Goal: Task Accomplishment & Management: Use online tool/utility

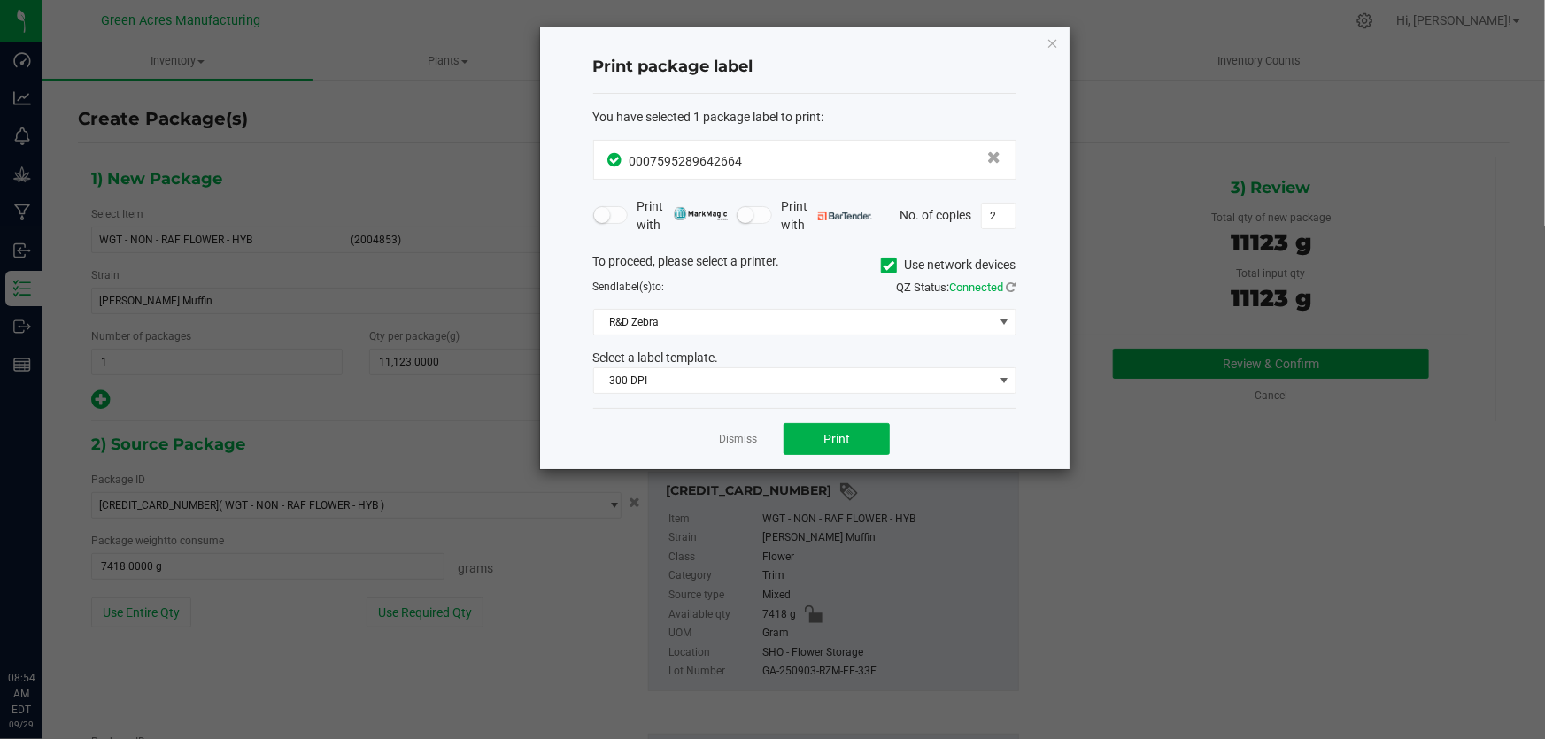
drag, startPoint x: 0, startPoint y: 0, endPoint x: 1461, endPoint y: 325, distance: 1496.5
click at [1521, 325] on ngb-modal-window "Print package label You have selected 1 package label to print : 00075952896426…" at bounding box center [772, 369] width 1545 height 739
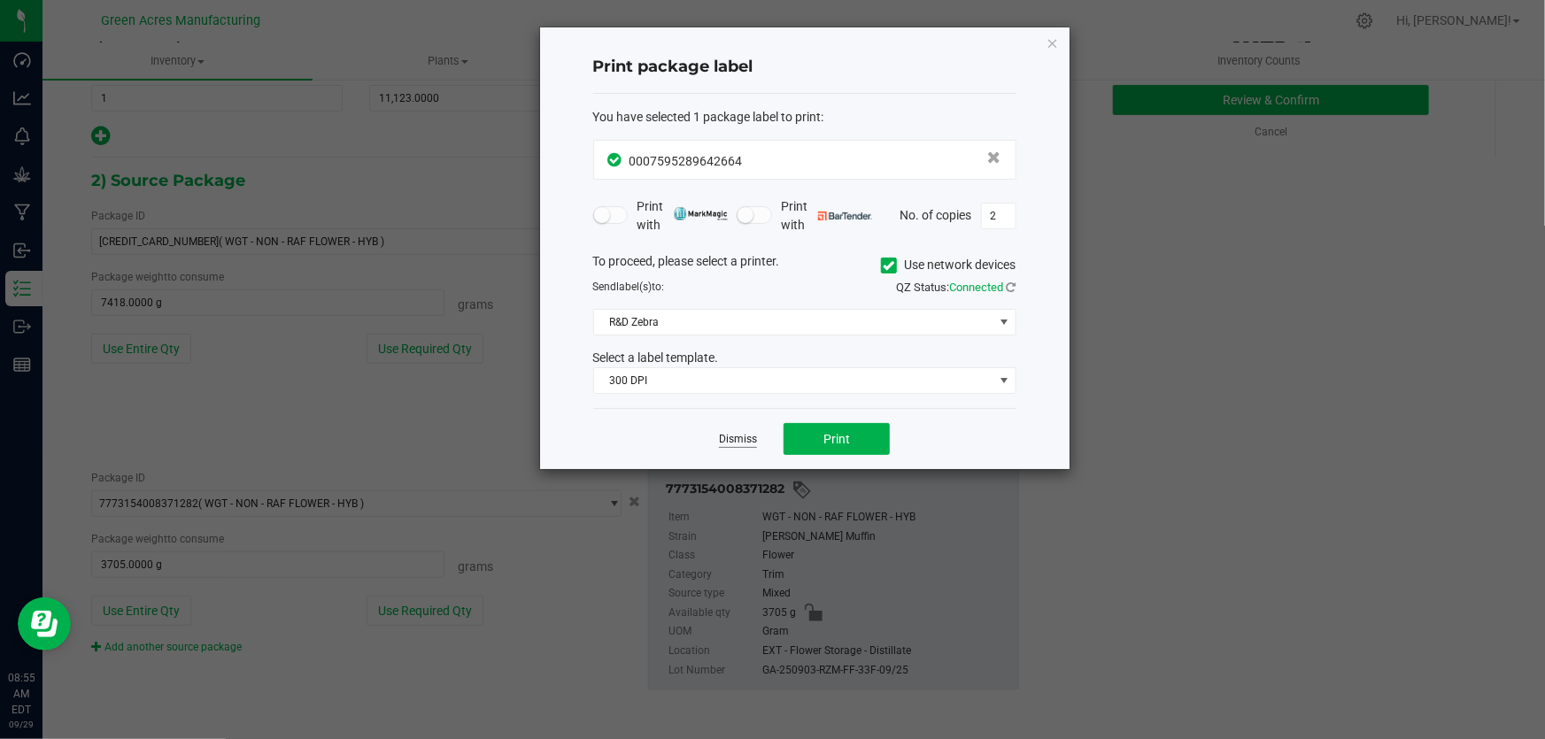
click at [732, 445] on link "Dismiss" at bounding box center [738, 439] width 38 height 15
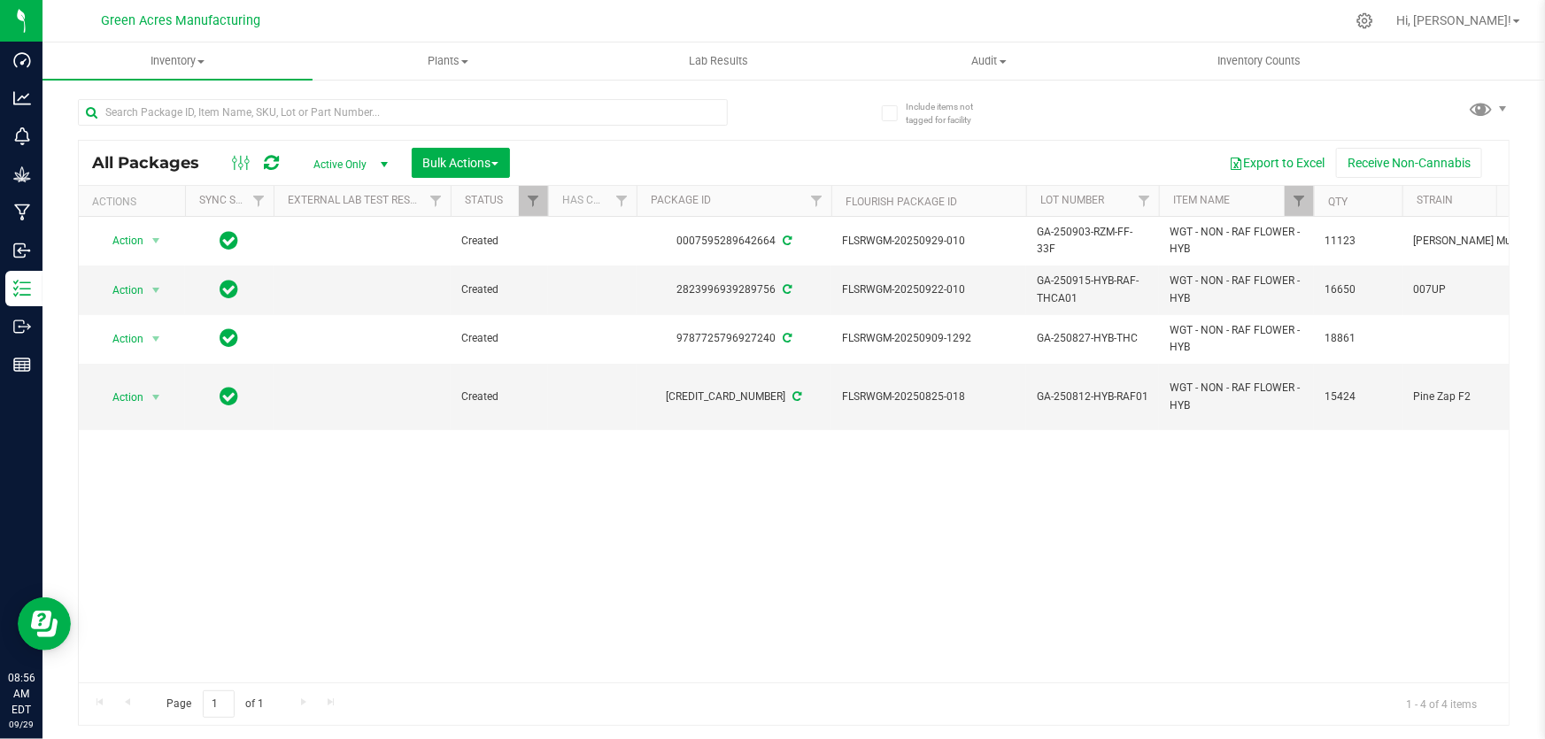
click at [907, 495] on div "Action Action Adjust qty Create package Edit attributes Global inventory Locate…" at bounding box center [794, 450] width 1430 height 466
click at [506, 117] on input "text" at bounding box center [403, 112] width 650 height 27
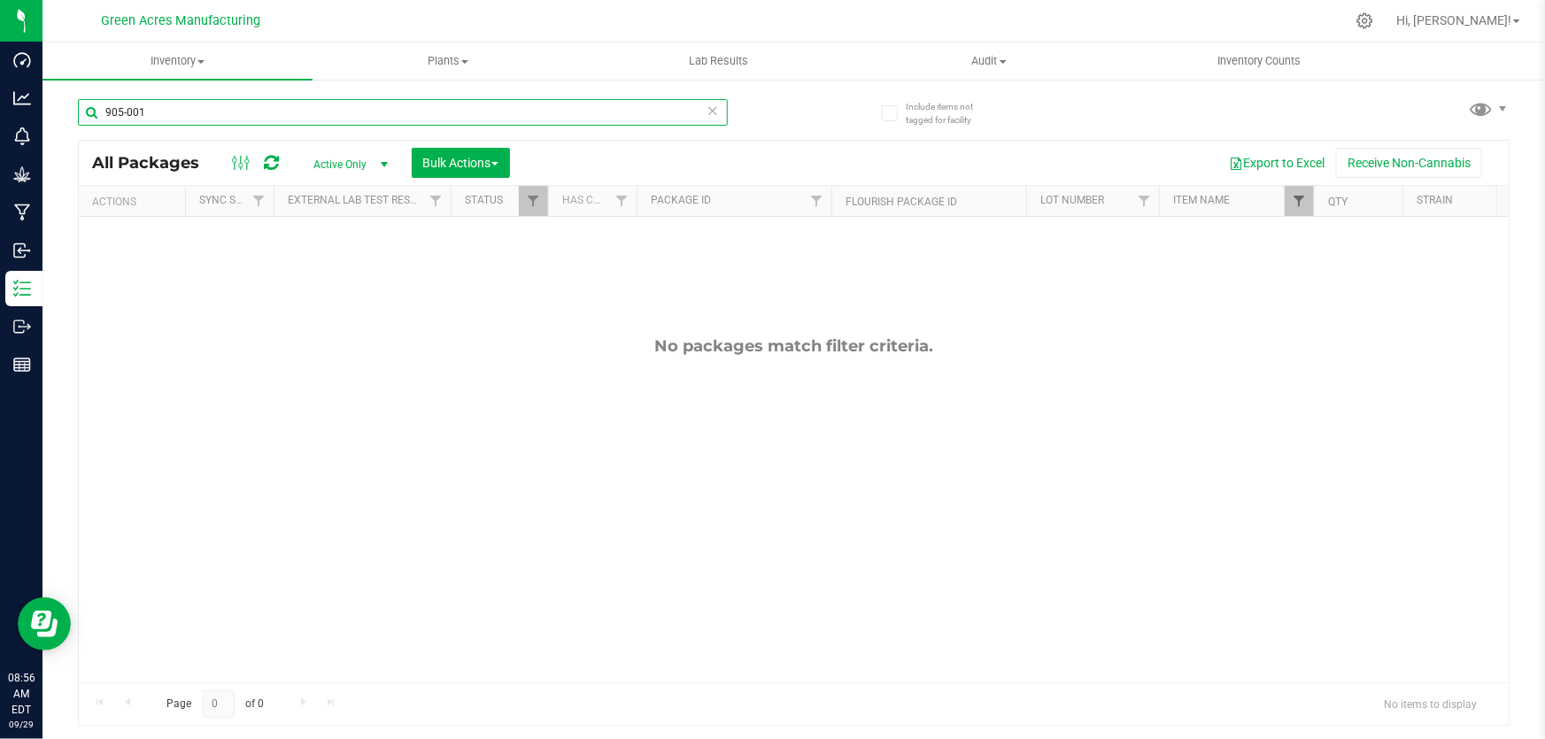
type input "905-001"
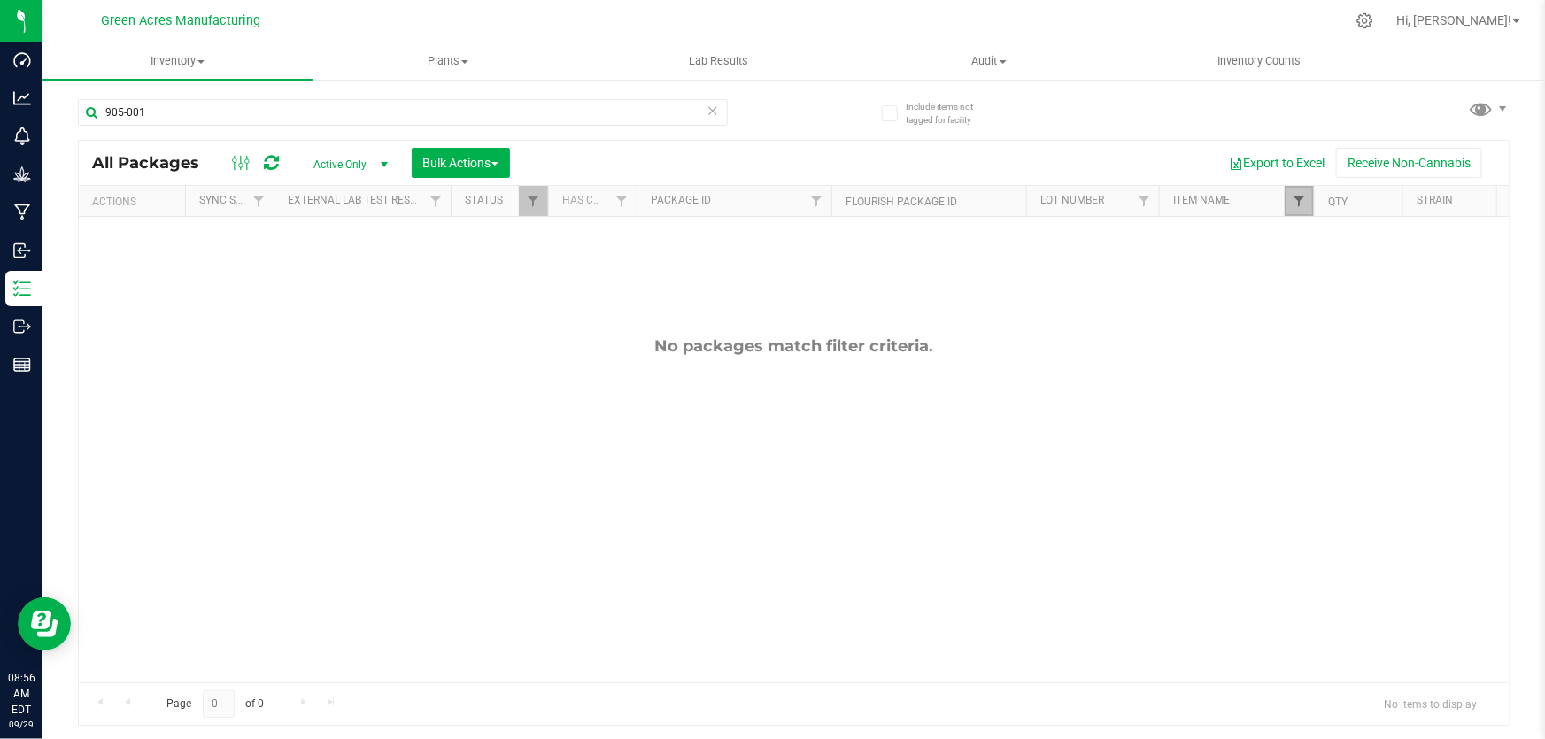
click at [1299, 197] on span "Filter" at bounding box center [1299, 201] width 14 height 14
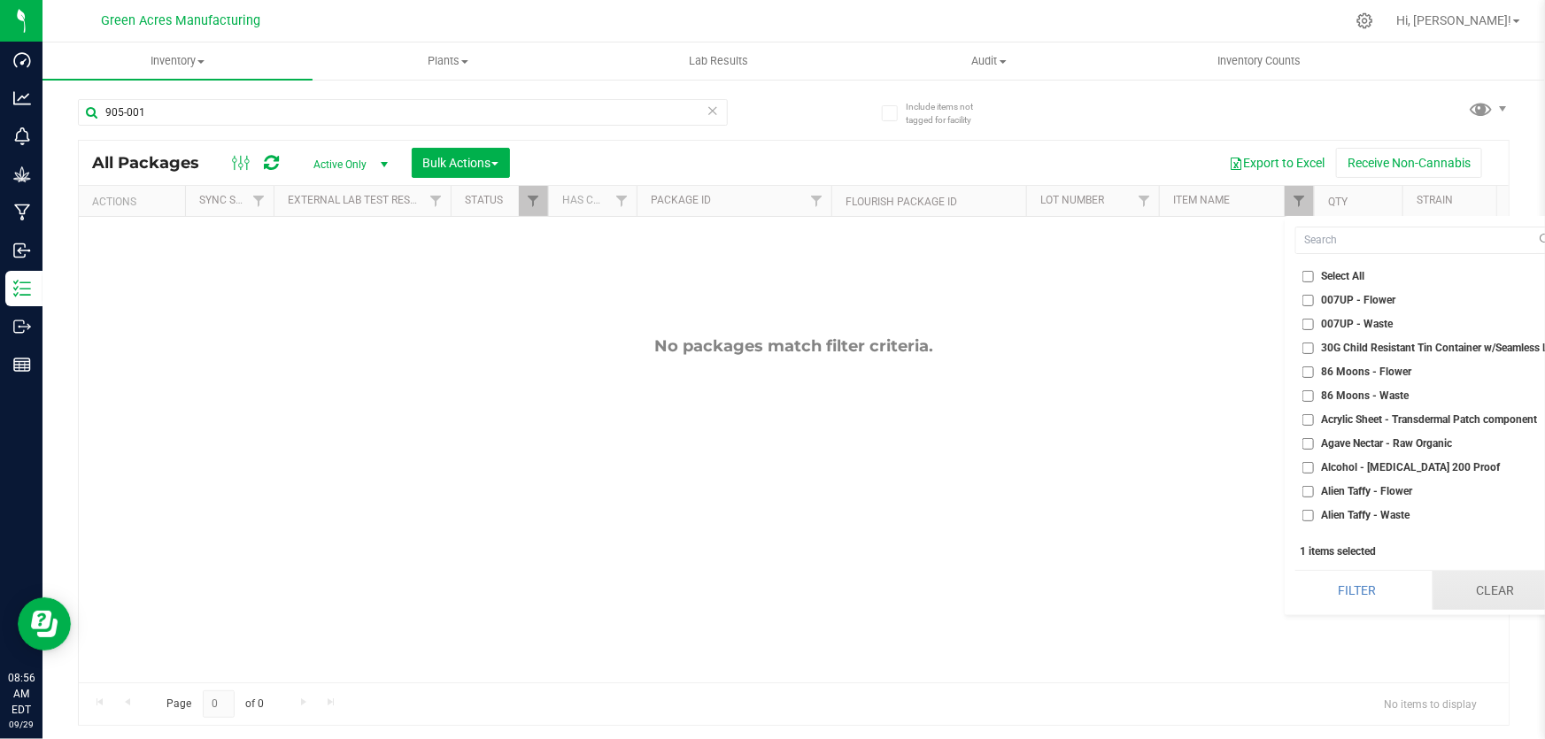
click at [1508, 593] on button "Clear" at bounding box center [1494, 590] width 125 height 39
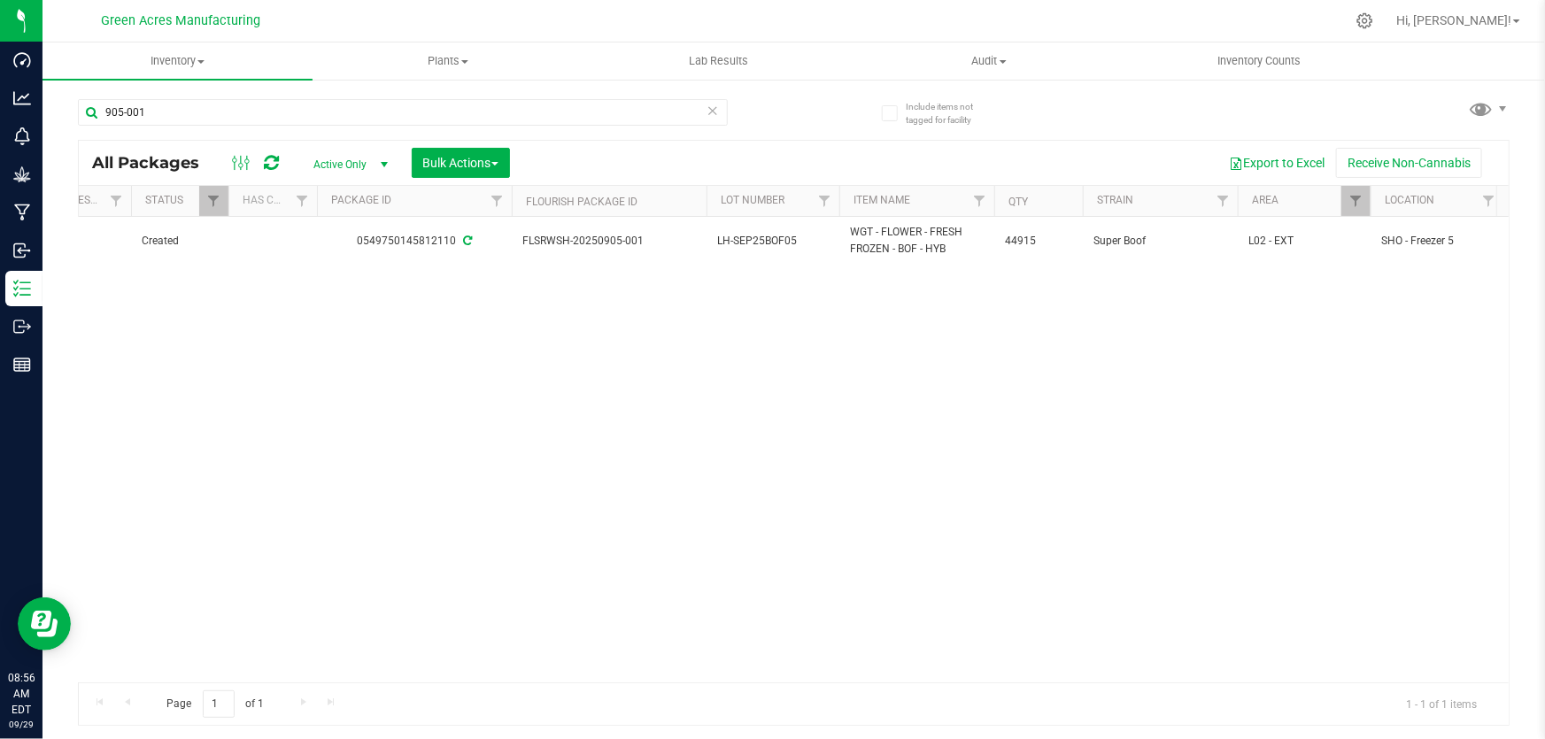
scroll to position [0, 367]
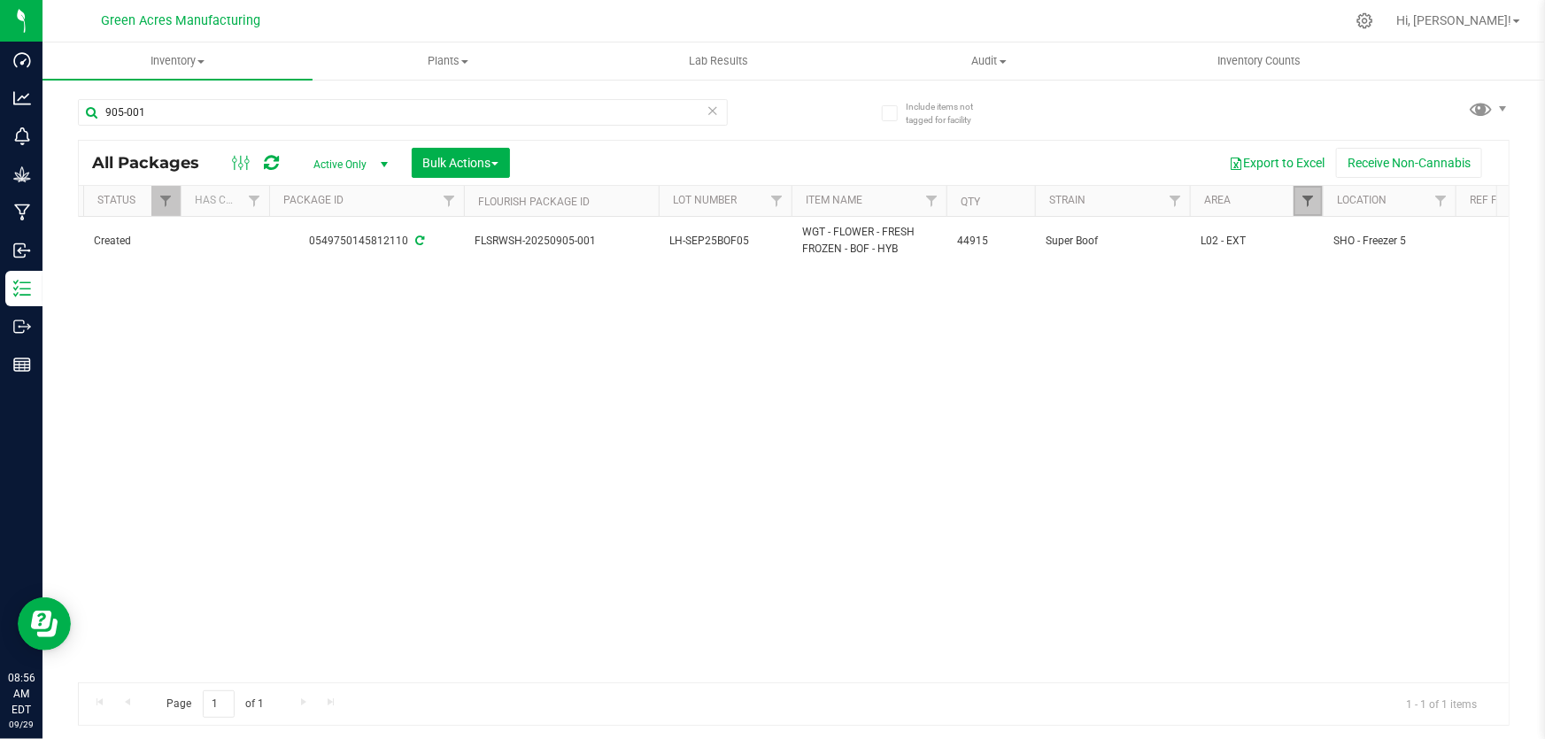
click at [1309, 197] on span "Filter" at bounding box center [1308, 201] width 14 height 14
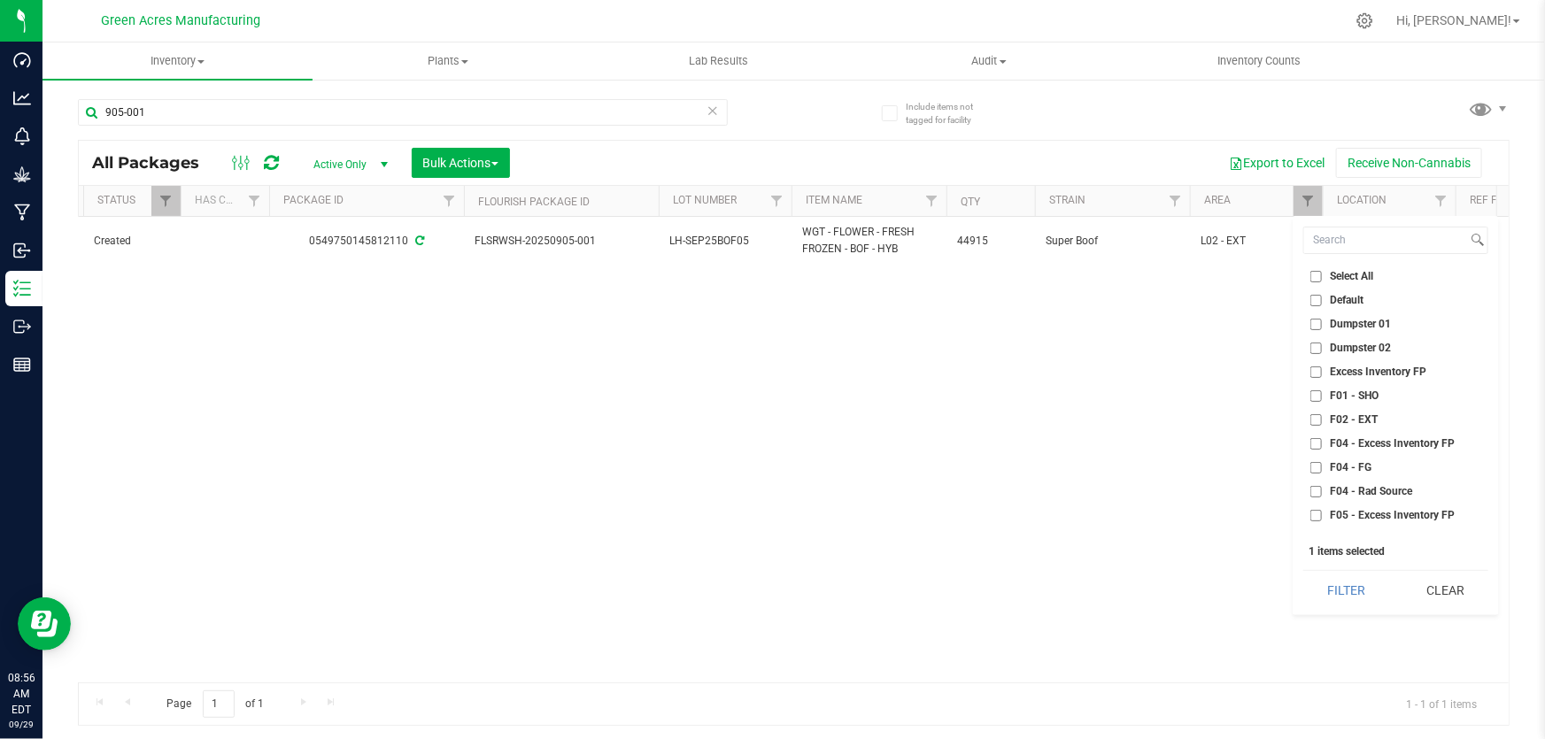
click at [1314, 397] on input "F01 - SHO" at bounding box center [1316, 396] width 12 height 12
checkbox input "true"
click at [1319, 415] on input "F02 - EXT" at bounding box center [1316, 420] width 12 height 12
checkbox input "true"
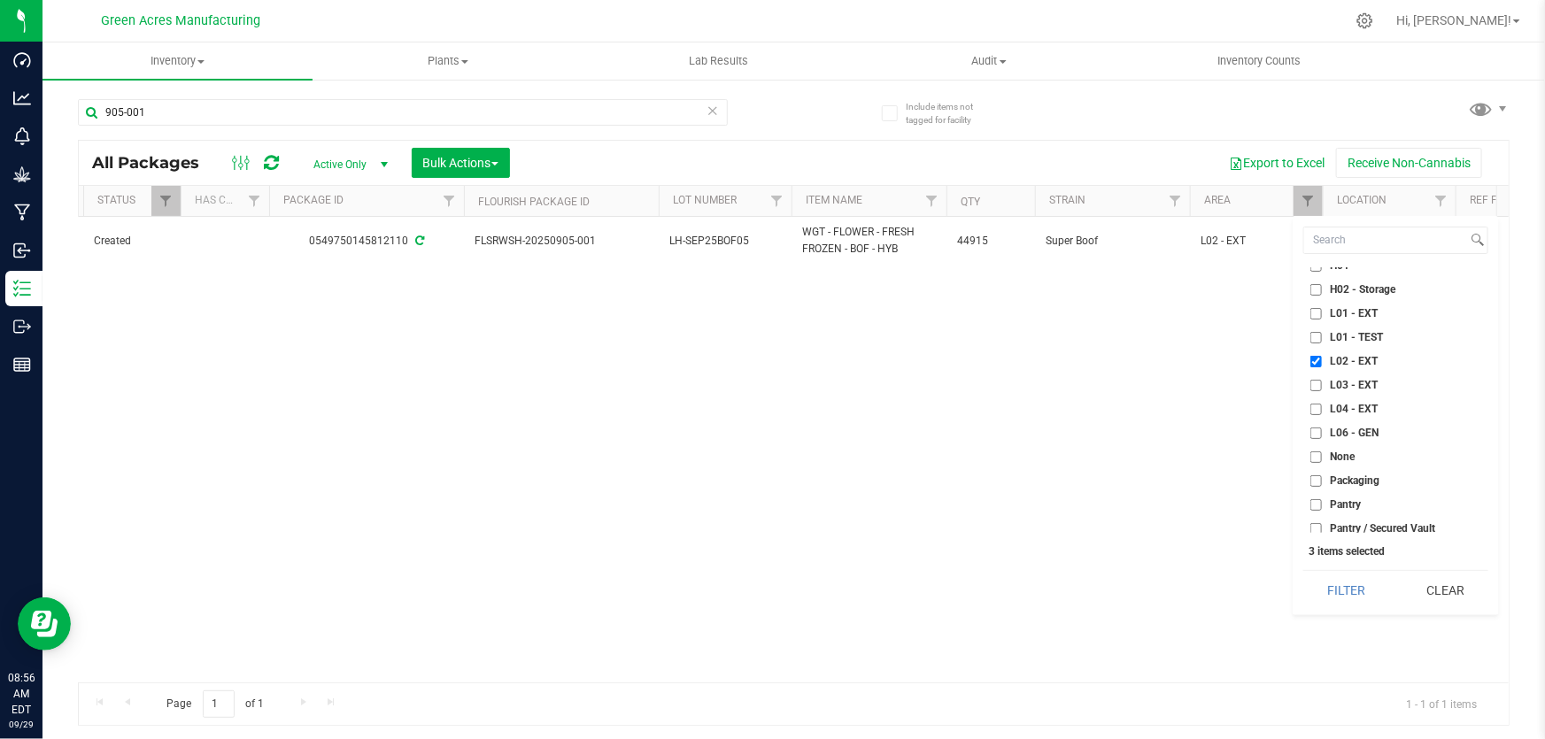
click at [1316, 312] on input "L01 - EXT" at bounding box center [1316, 314] width 12 height 12
checkbox input "true"
click at [1322, 389] on label "L03 - EXT" at bounding box center [1343, 386] width 67 height 12
click at [1322, 389] on input "L03 - EXT" at bounding box center [1316, 386] width 12 height 12
checkbox input "true"
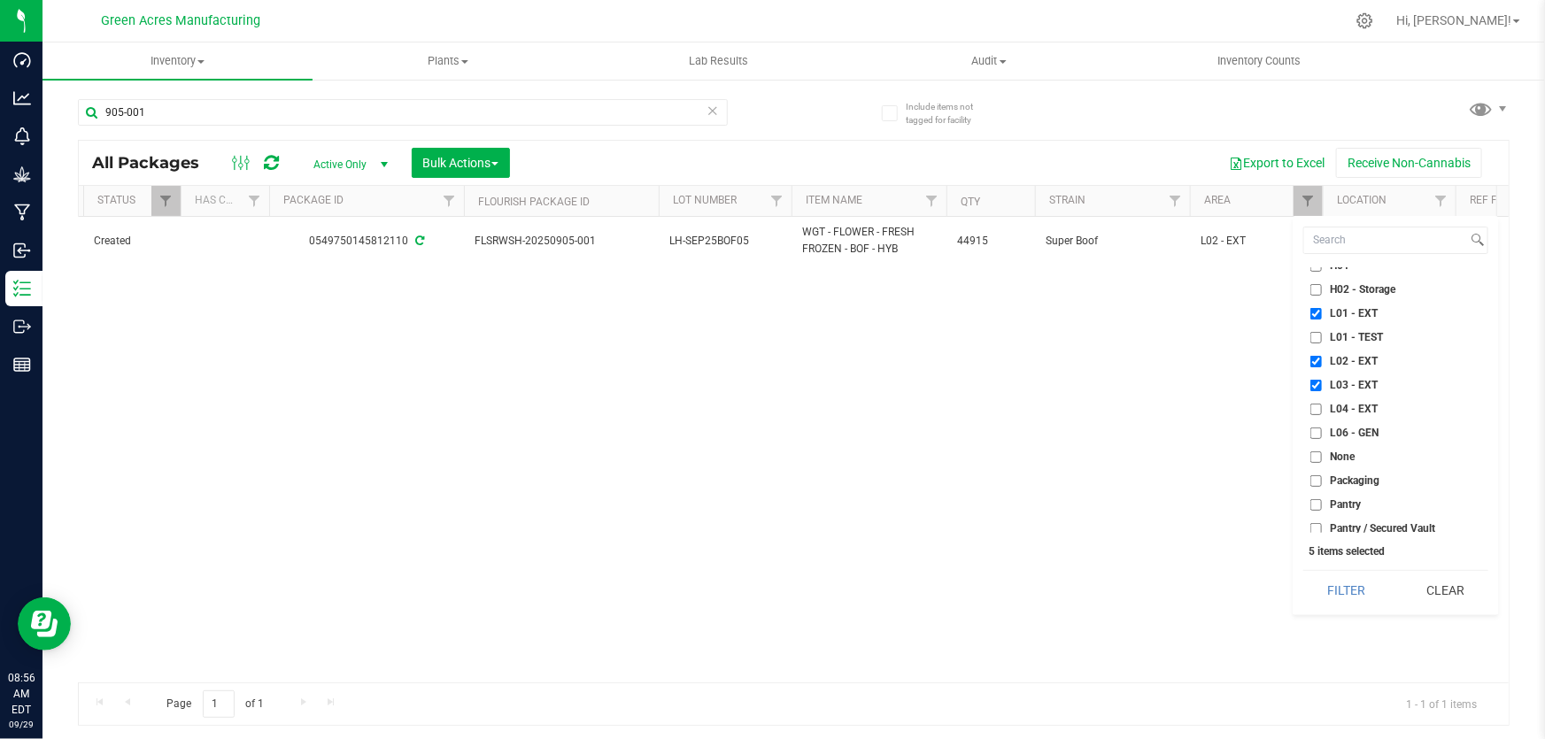
click at [1310, 406] on input "L04 - EXT" at bounding box center [1316, 410] width 12 height 12
checkbox input "true"
click at [1358, 582] on button "Filter" at bounding box center [1346, 590] width 86 height 39
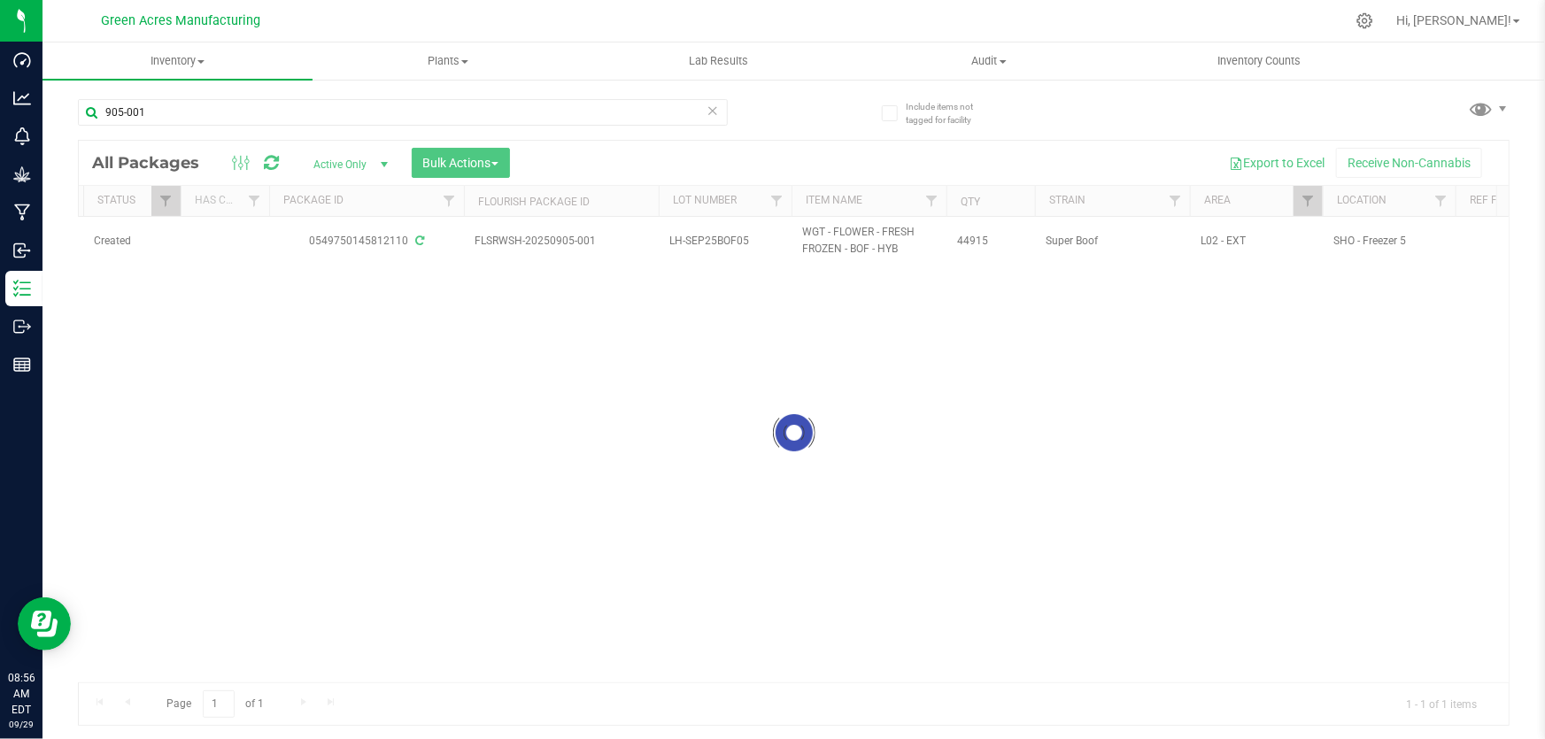
click at [487, 674] on div at bounding box center [794, 433] width 1430 height 584
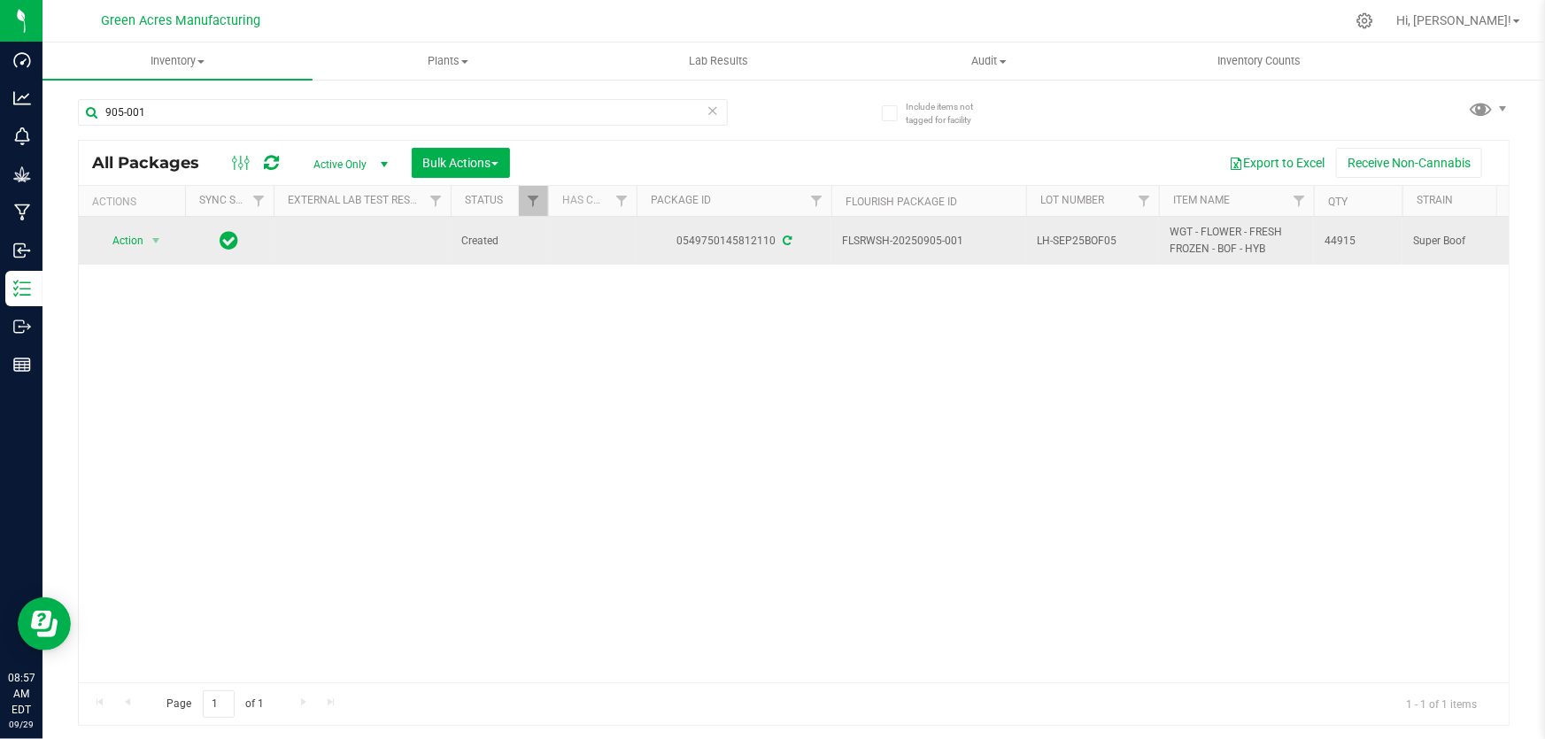
click at [143, 226] on td "Action Action Adjust qty Create package Edit attributes Global inventory Locate…" at bounding box center [132, 241] width 106 height 48
click at [143, 246] on span "Action" at bounding box center [121, 240] width 48 height 25
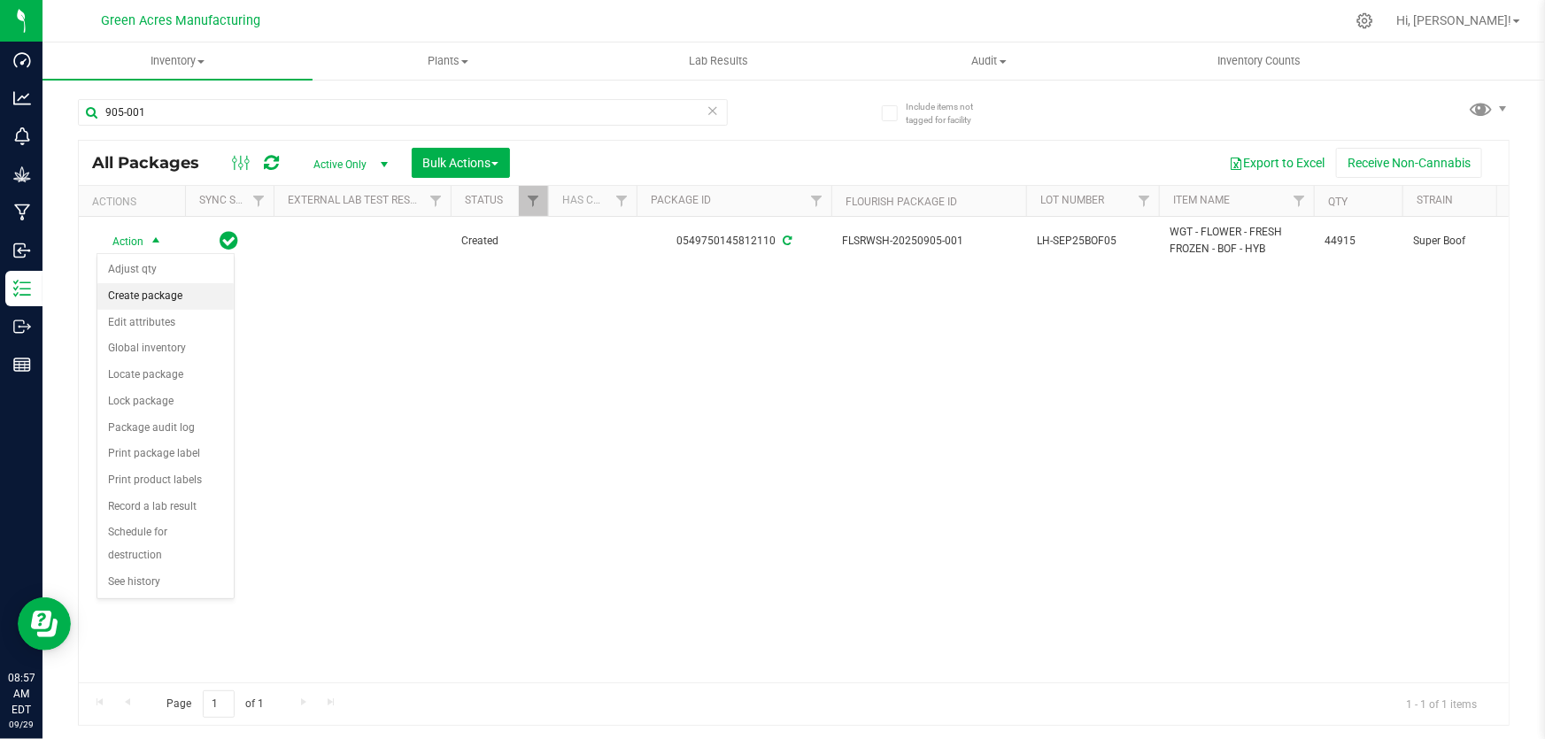
click at [156, 296] on li "Create package" at bounding box center [165, 296] width 136 height 27
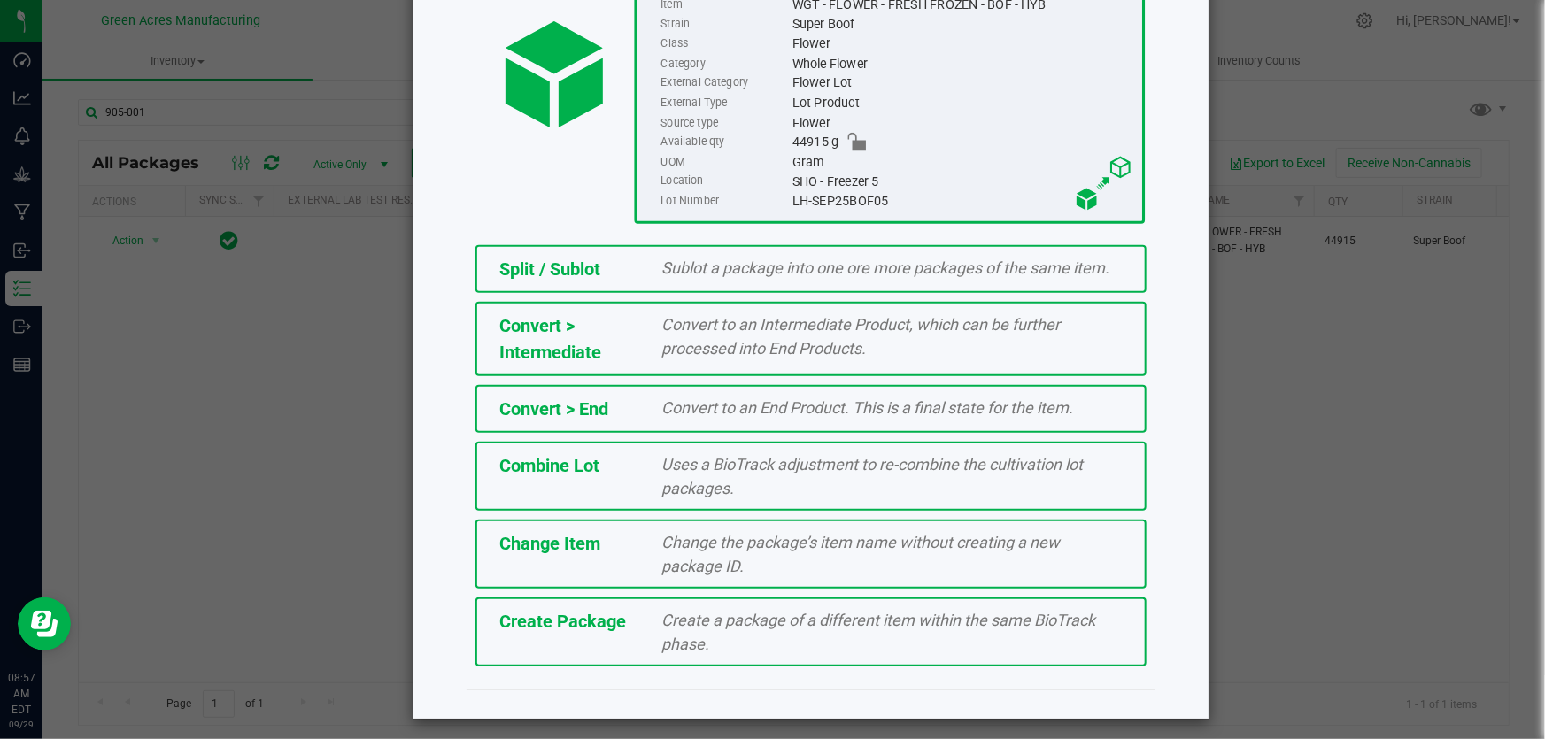
scroll to position [198, 0]
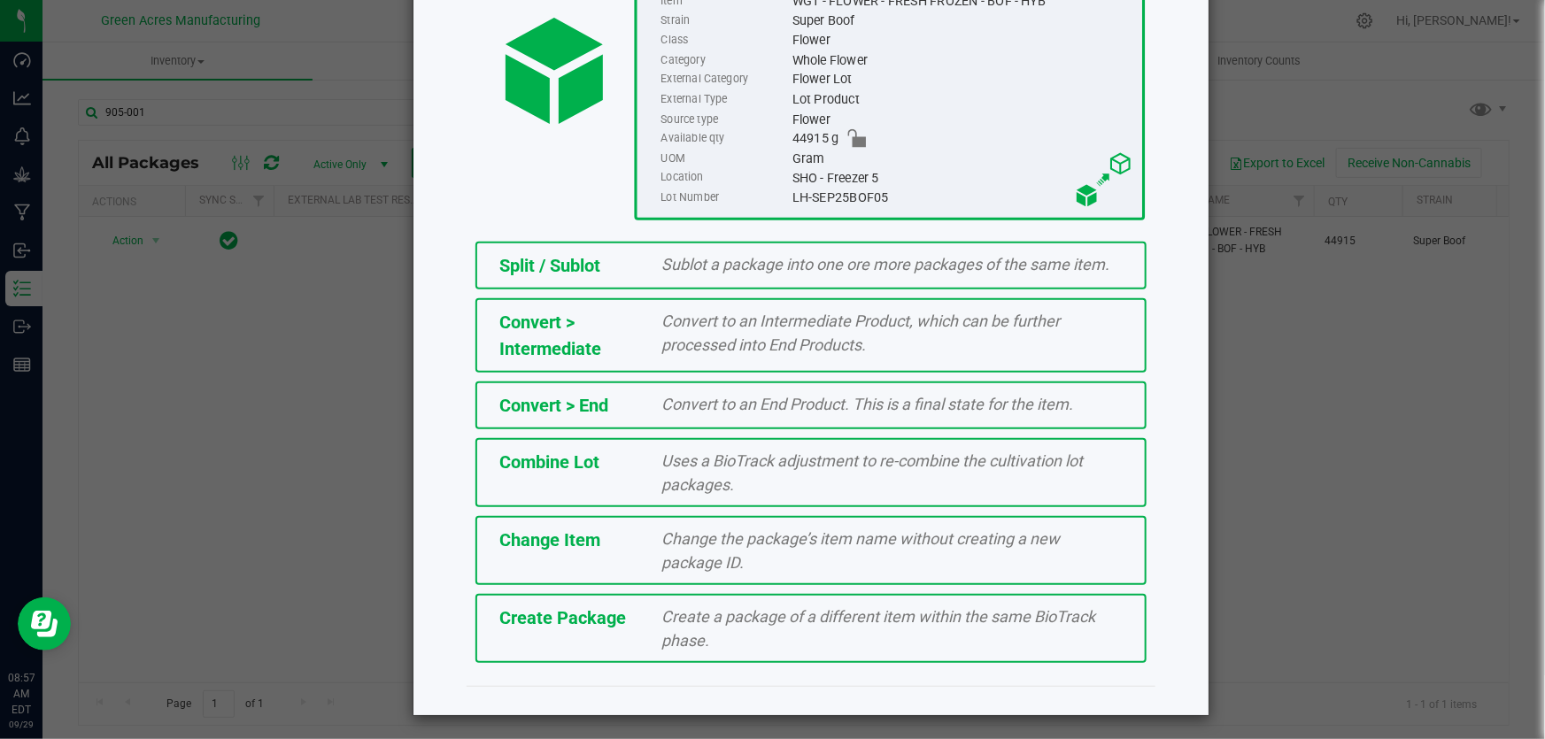
click at [718, 631] on div "Create a package of a different item within the same BioTrack phase." at bounding box center [893, 629] width 488 height 48
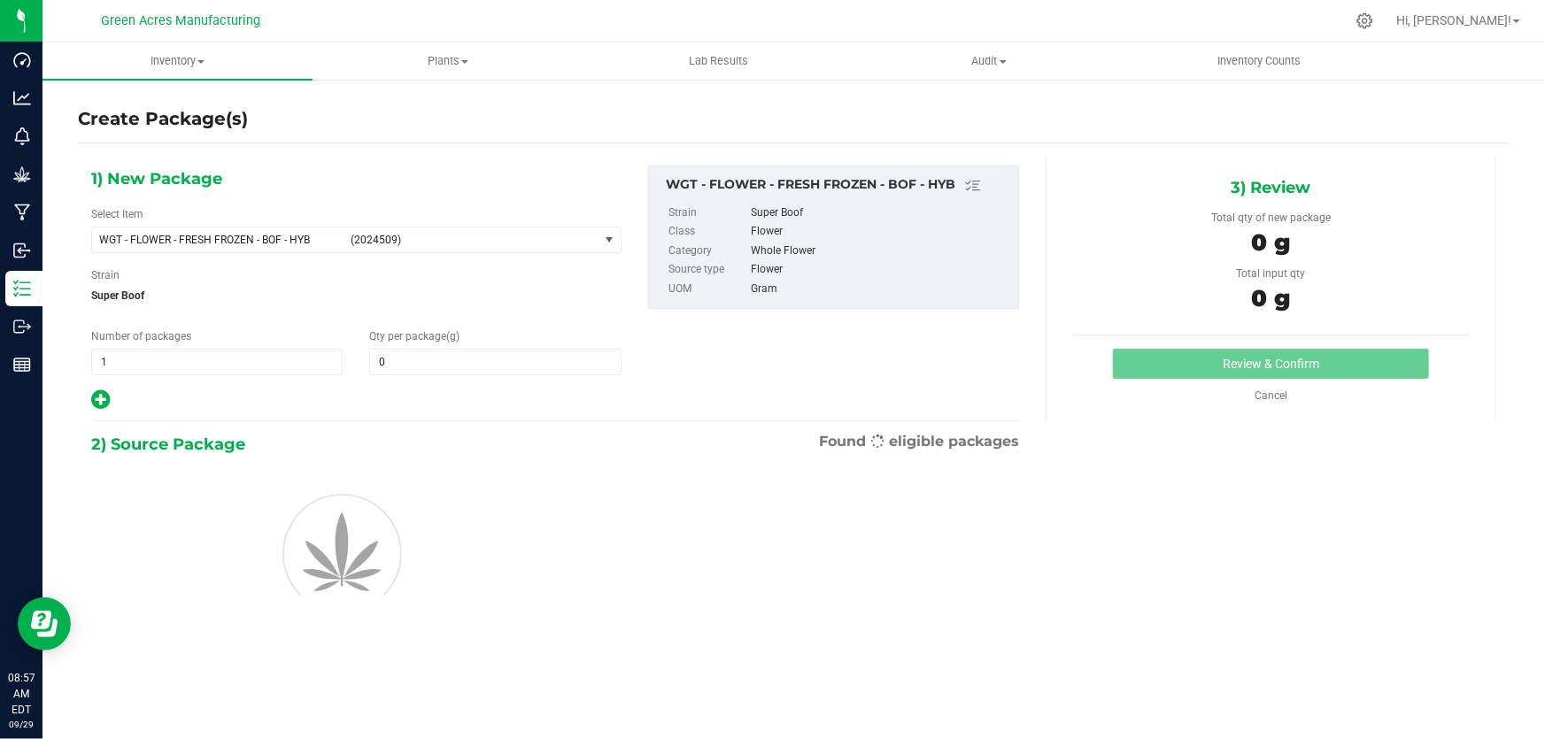
type input "0.0000"
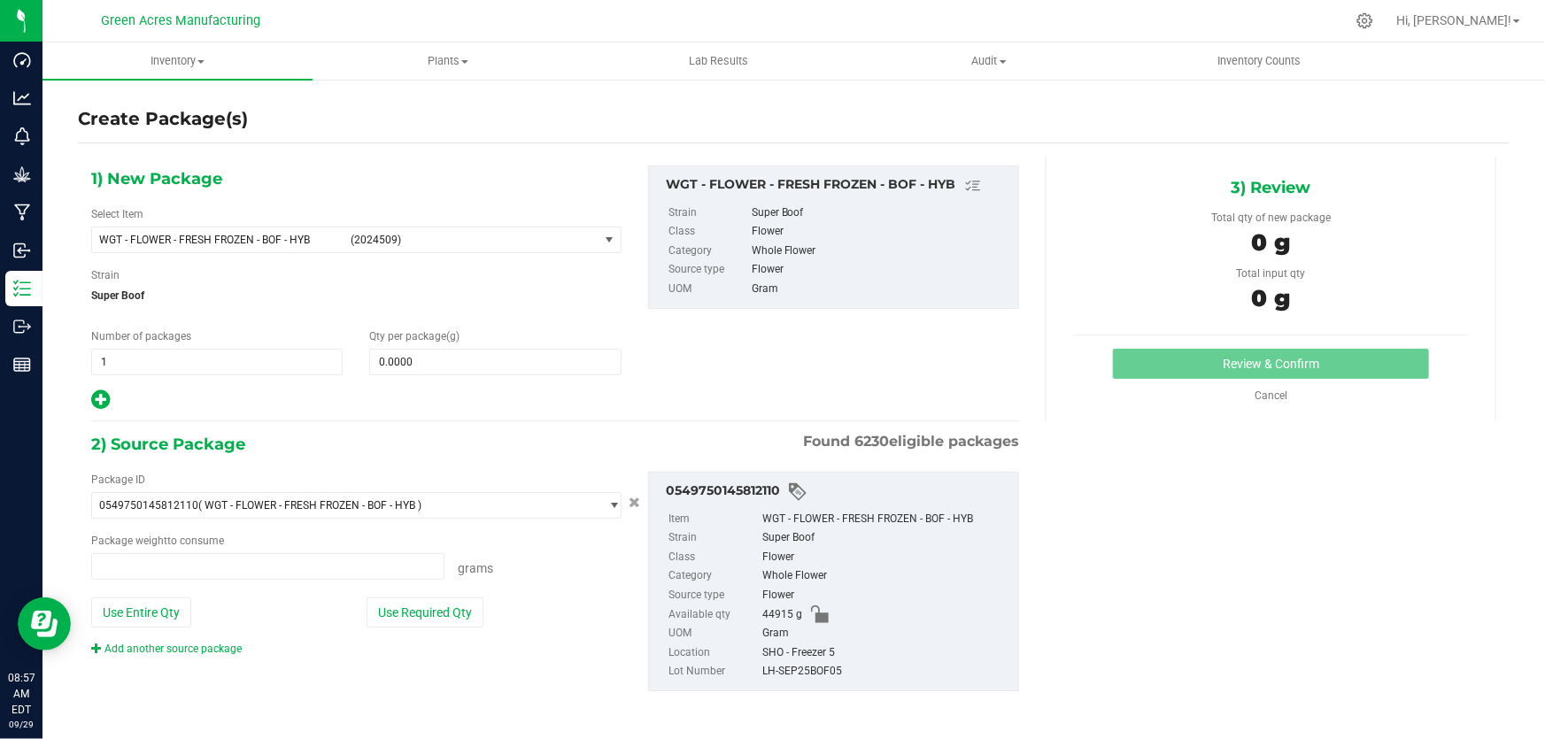
type input "0.0000 g"
click at [458, 365] on span at bounding box center [494, 362] width 251 height 27
paste input "17966"
type input "17966"
type input "17,966.0000"
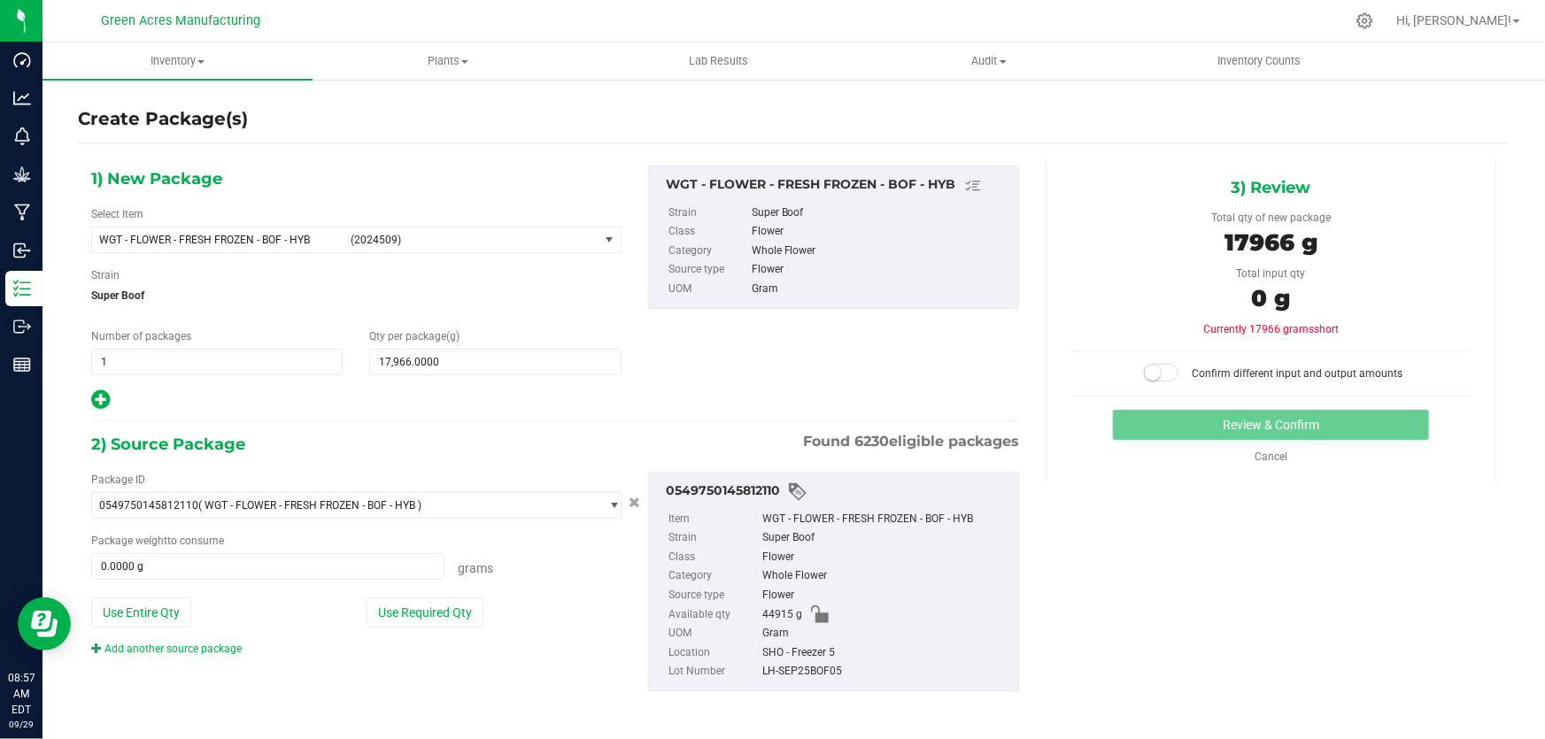
click at [702, 353] on div "1) New Package Select Item WGT - FLOWER - FRESH FROZEN - BOF - HYB (2024509) 00…" at bounding box center [555, 289] width 954 height 246
click at [451, 616] on button "Use Required Qty" at bounding box center [425, 613] width 117 height 30
type input "17966.0000 g"
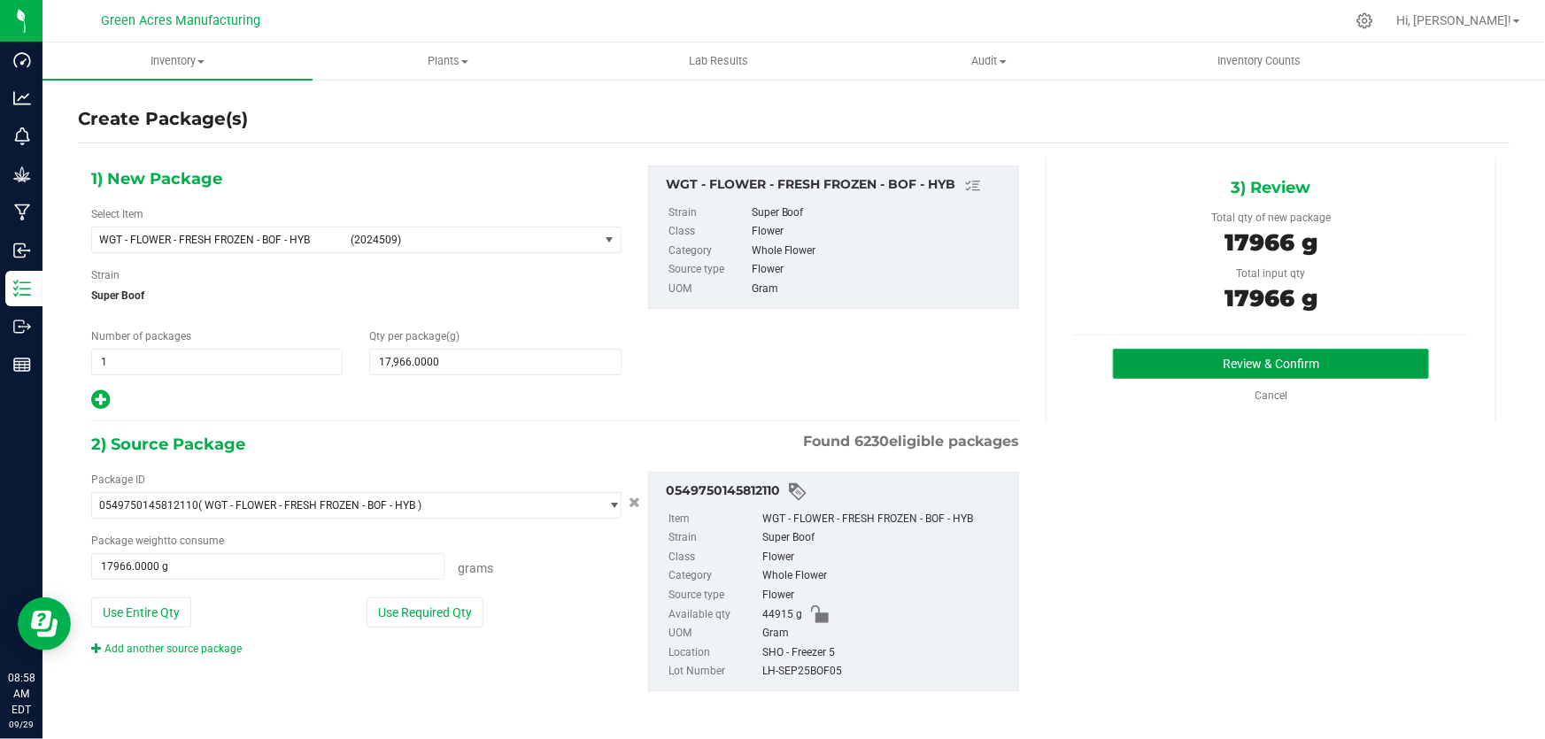
click at [1145, 359] on button "Review & Confirm" at bounding box center [1271, 364] width 317 height 30
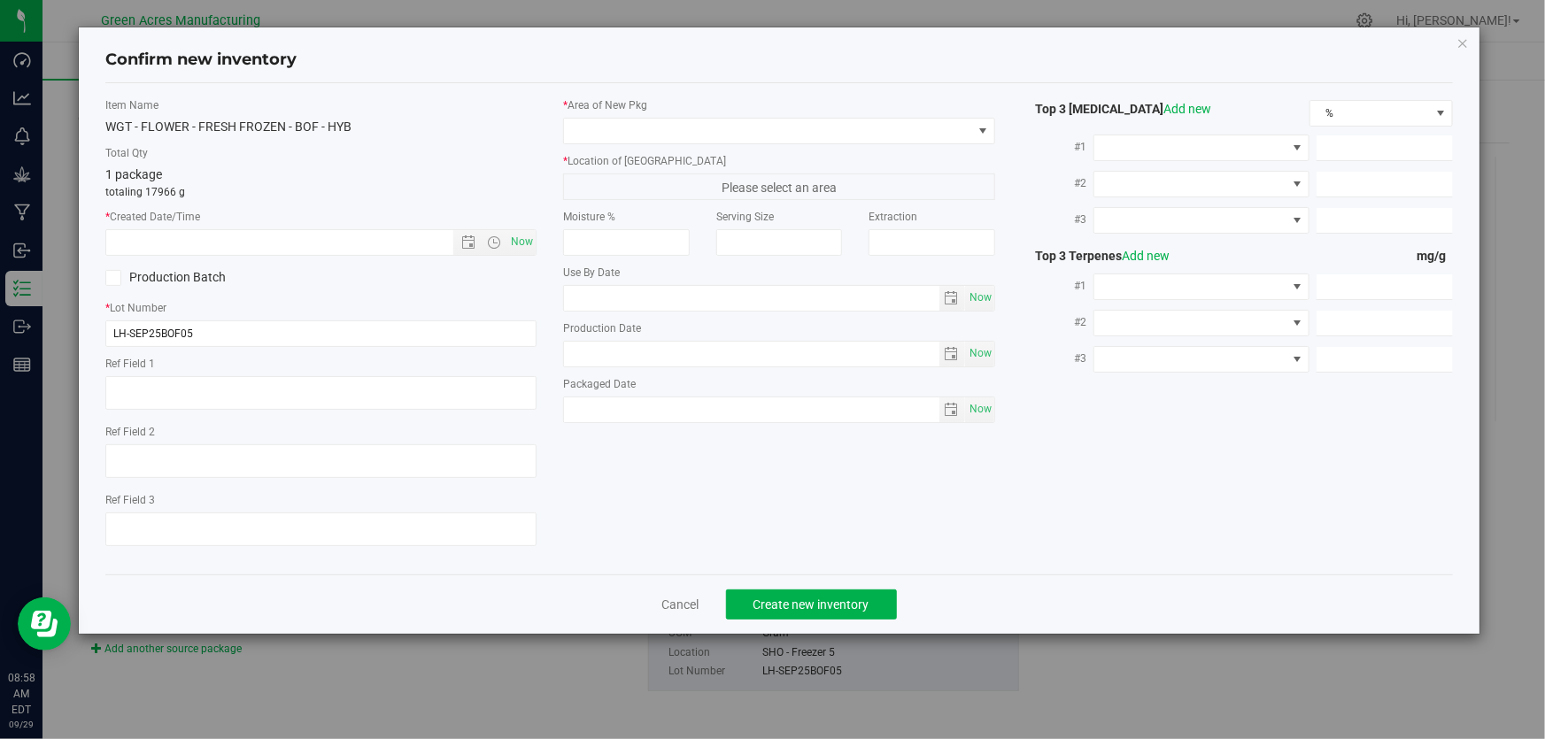
click at [362, 318] on div "* Lot Number LH-SEP25BOF05" at bounding box center [320, 323] width 431 height 47
click at [383, 328] on input "LH-SEP25BOF05" at bounding box center [320, 333] width 431 height 27
type input "LH-SEP25BOF05-09/29"
click at [442, 168] on div "1 package totaling 17966 g" at bounding box center [320, 183] width 431 height 35
click at [515, 238] on span "Now" at bounding box center [522, 242] width 30 height 26
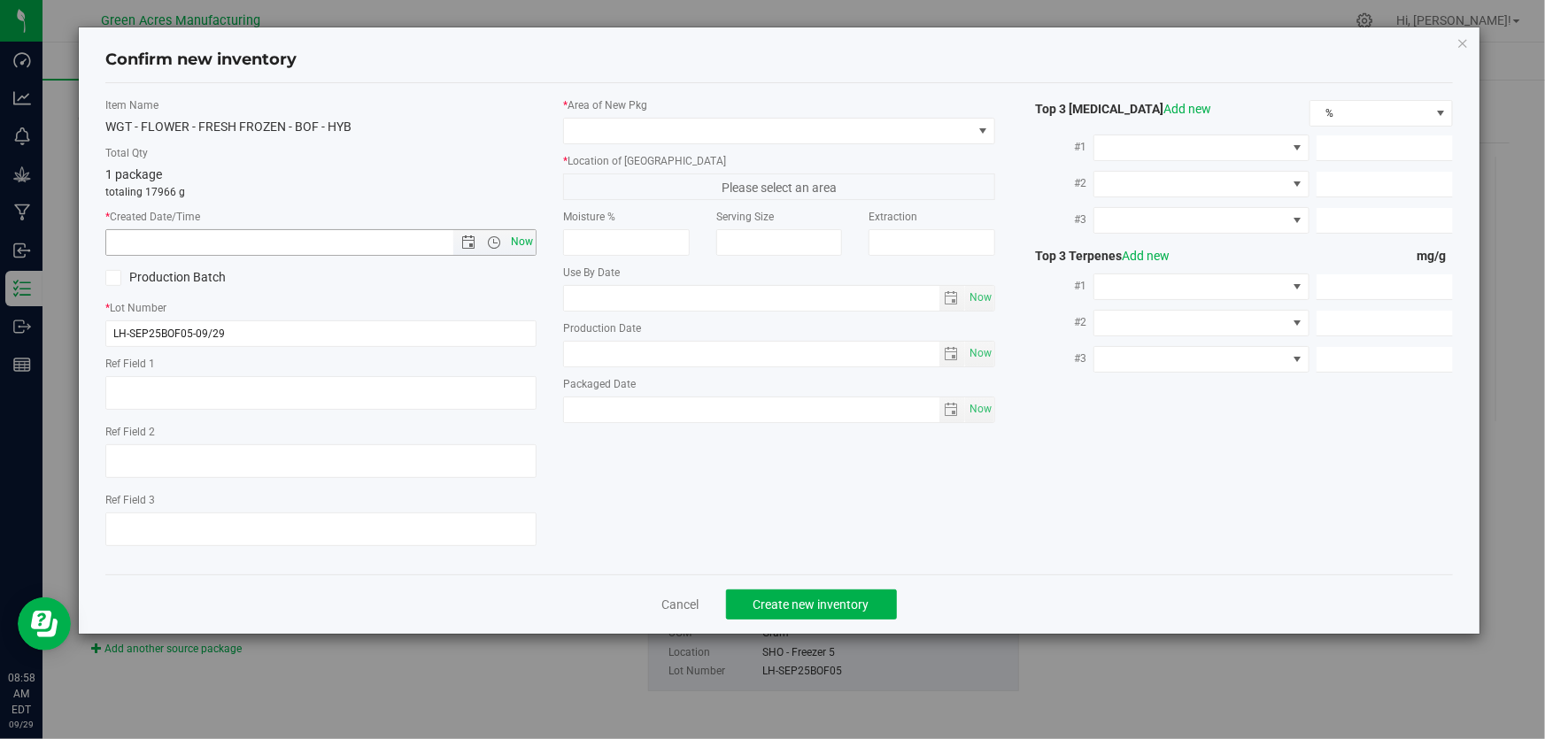
type input "[DATE] 8:58 AM"
click at [624, 134] on span at bounding box center [767, 131] width 407 height 25
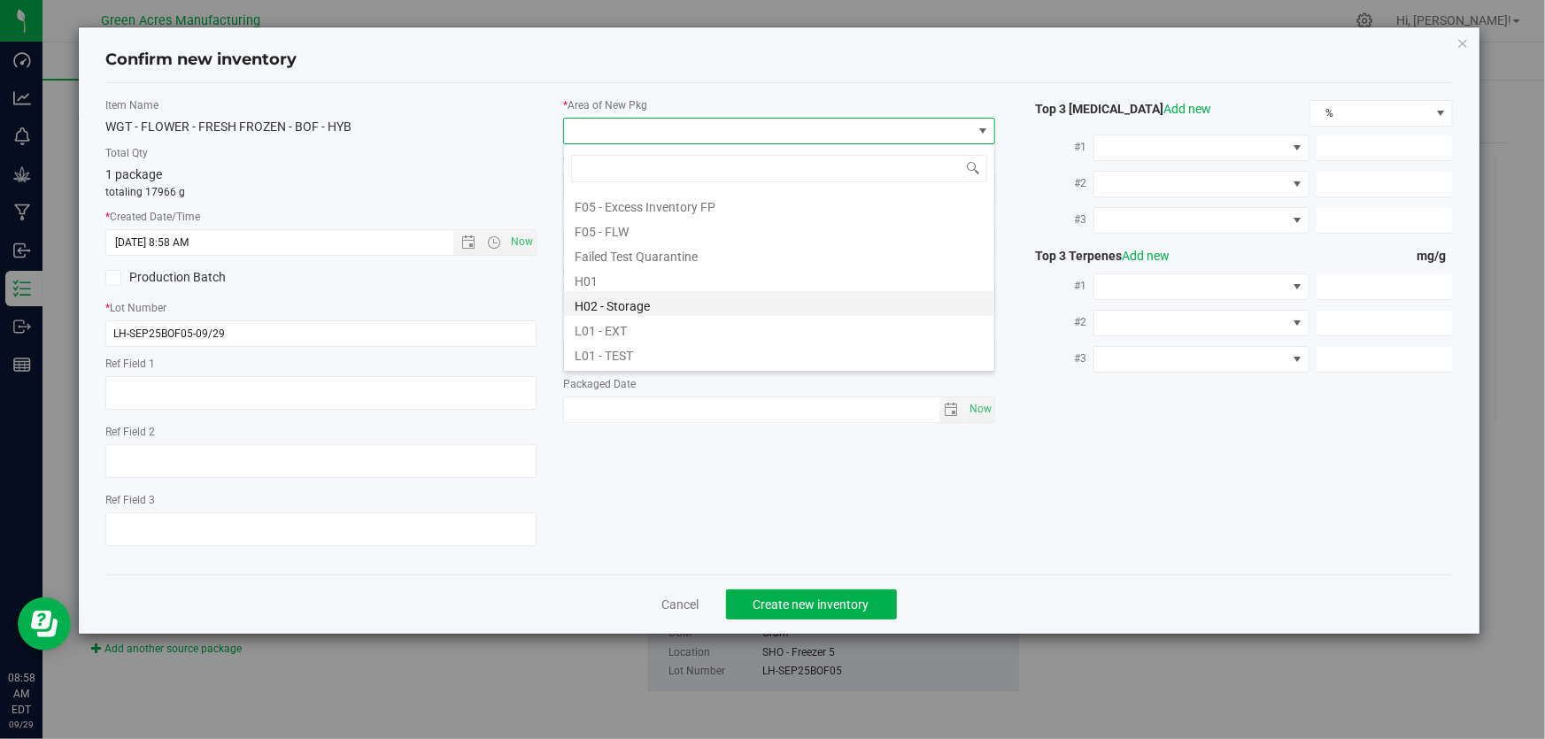
scroll to position [80, 0]
click at [640, 204] on li "F01 - SHO" at bounding box center [779, 198] width 430 height 25
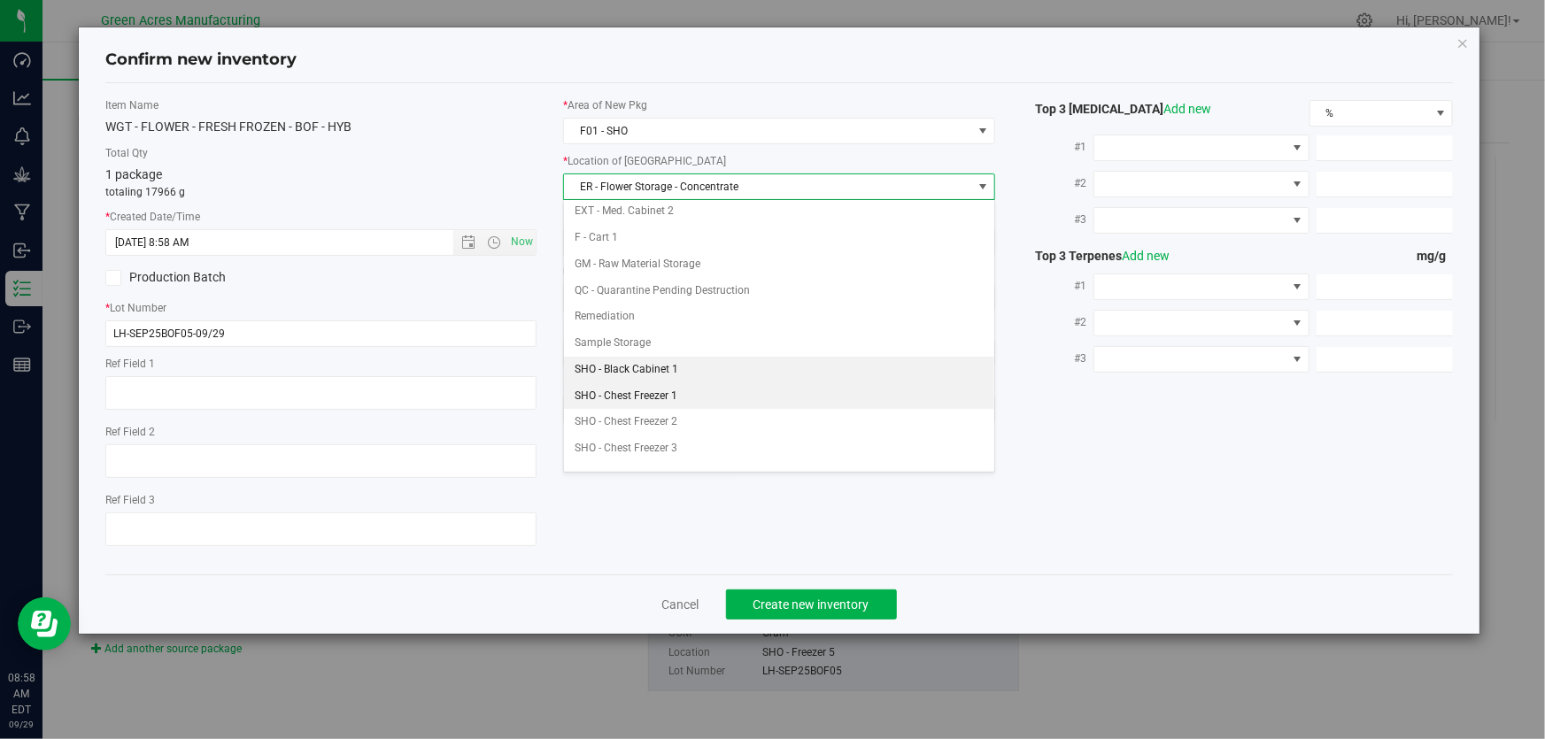
scroll to position [241, 0]
click at [691, 370] on li "SHO - Chest Freezer 1" at bounding box center [779, 371] width 430 height 27
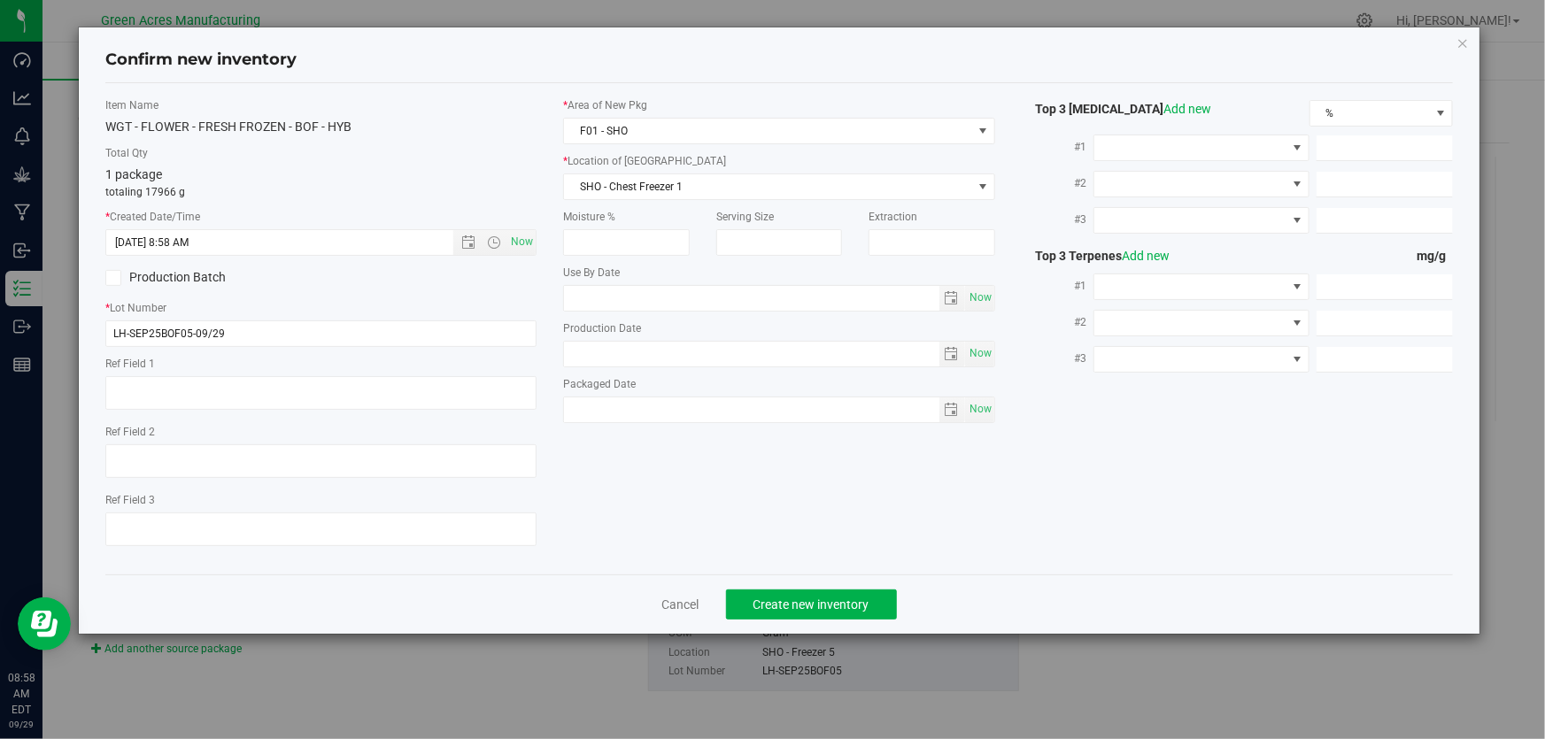
click at [489, 113] on div "Item Name WGT - FLOWER - FRESH FROZEN - BOF - HYB" at bounding box center [320, 116] width 431 height 39
click at [762, 606] on span "Create new inventory" at bounding box center [811, 605] width 116 height 14
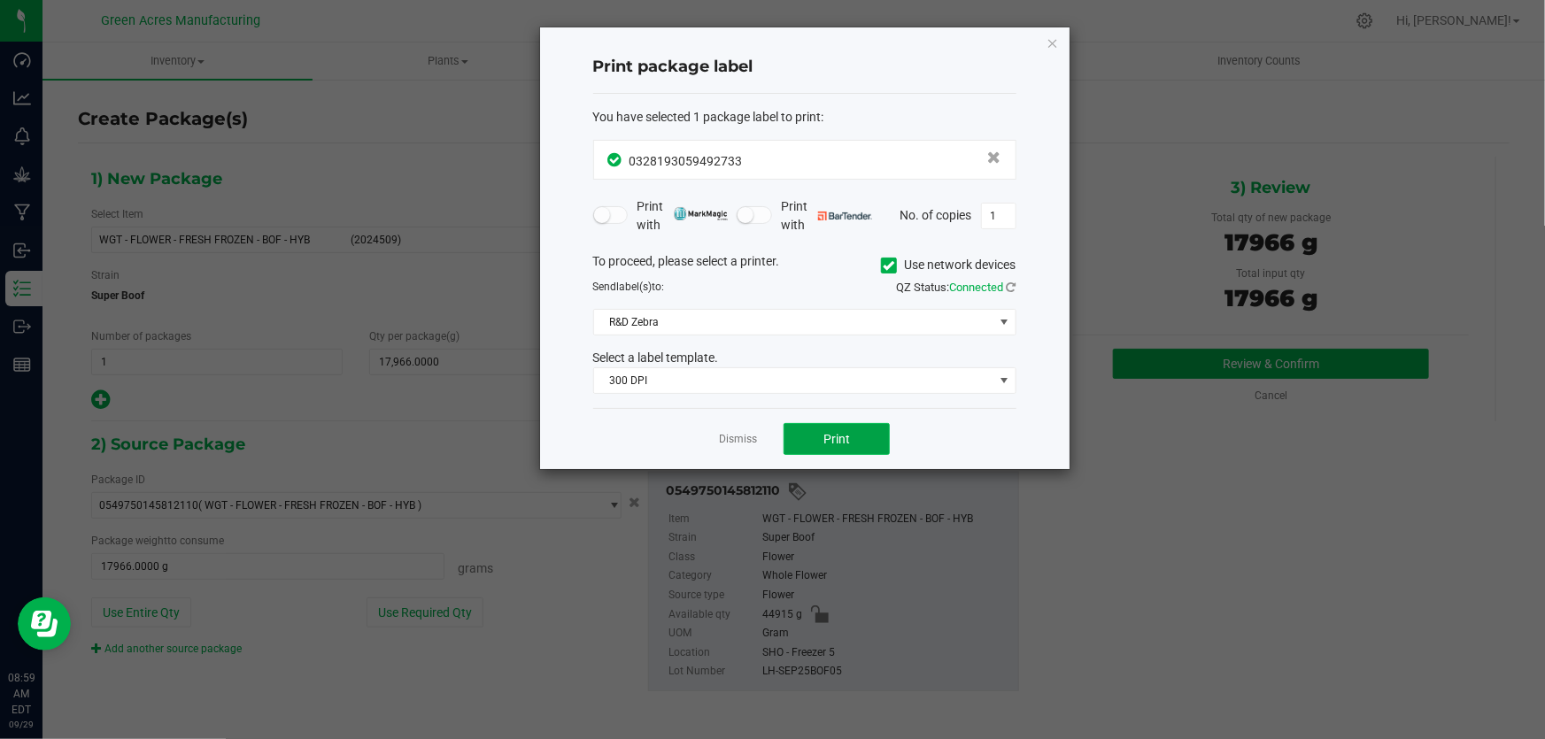
click at [828, 432] on span "Print" at bounding box center [836, 439] width 27 height 14
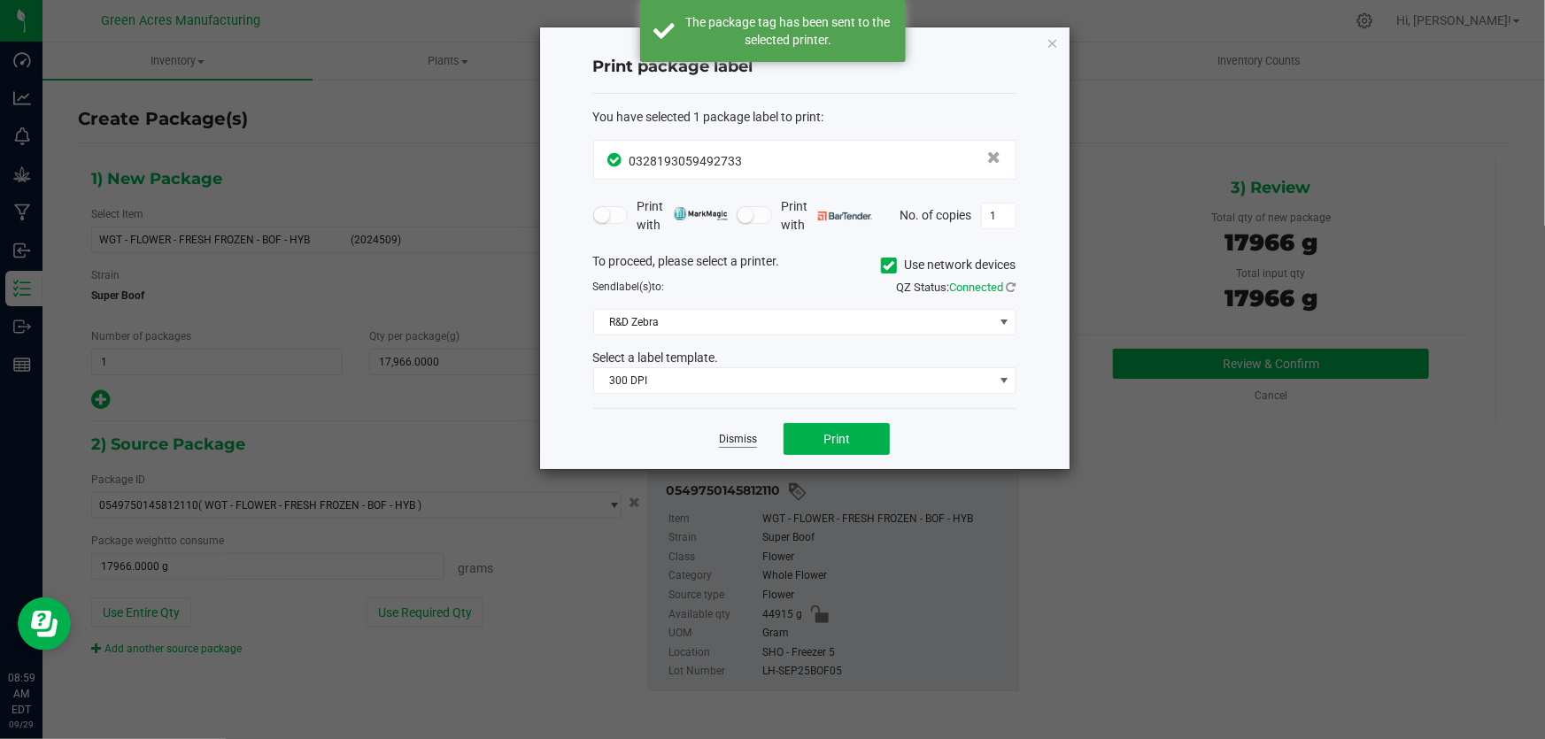
click at [728, 443] on link "Dismiss" at bounding box center [738, 439] width 38 height 15
